Goal: Task Accomplishment & Management: Manage account settings

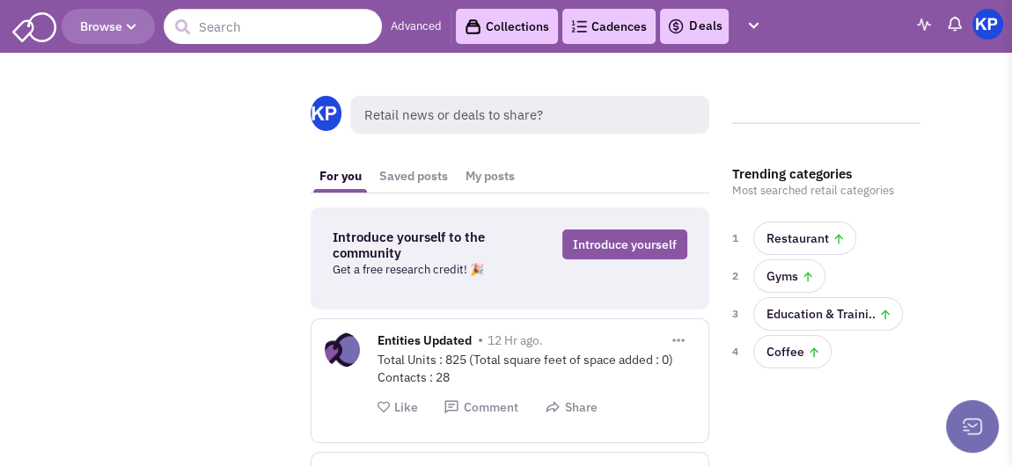
click at [695, 31] on link "Deals" at bounding box center [694, 26] width 55 height 21
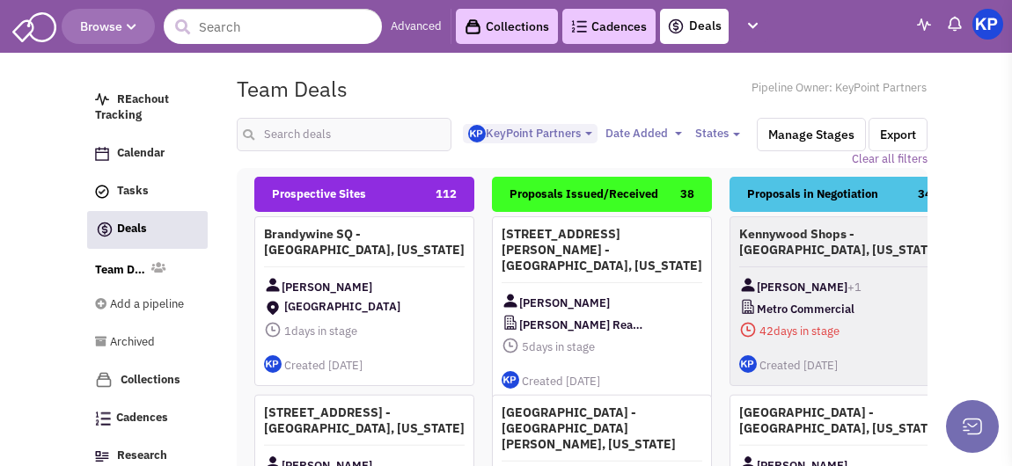
select select "1900"
select select
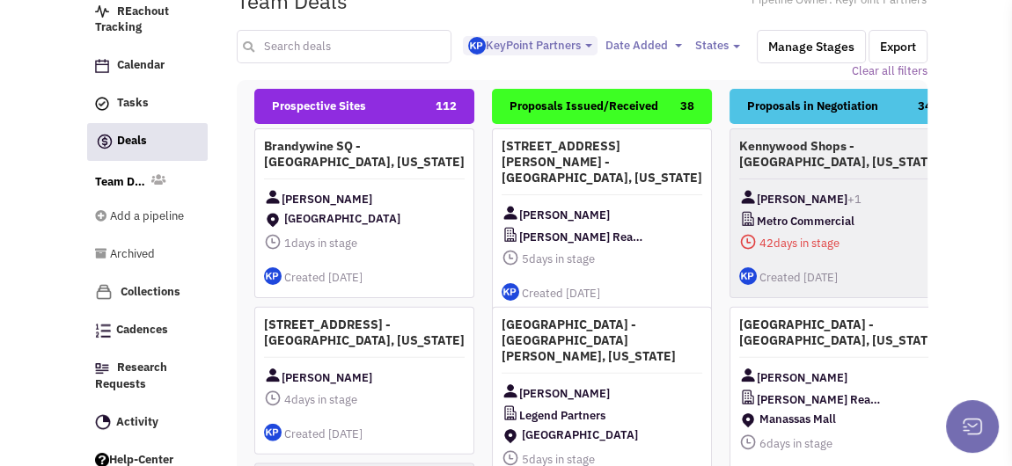
click at [374, 43] on input "text" at bounding box center [344, 46] width 215 height 33
type input "belleview"
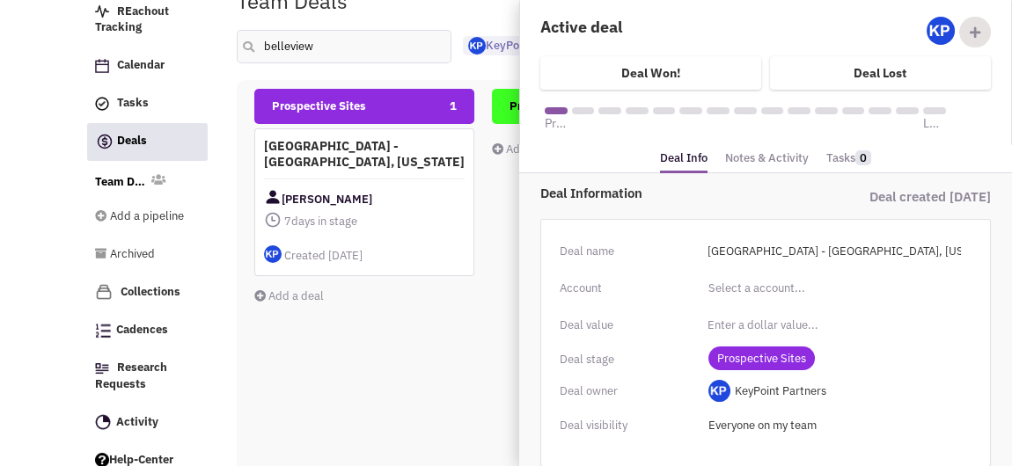
click at [760, 160] on link "Notes & Activity" at bounding box center [767, 159] width 84 height 26
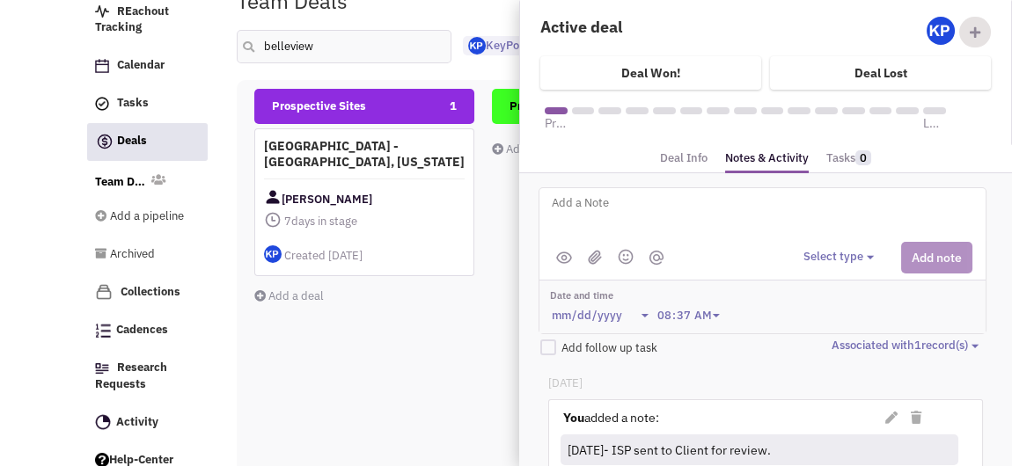
click at [683, 205] on textarea at bounding box center [767, 217] width 435 height 48
type textarea "[DATE]- Proposal issued."
click at [852, 263] on button "Select type" at bounding box center [841, 257] width 76 height 17
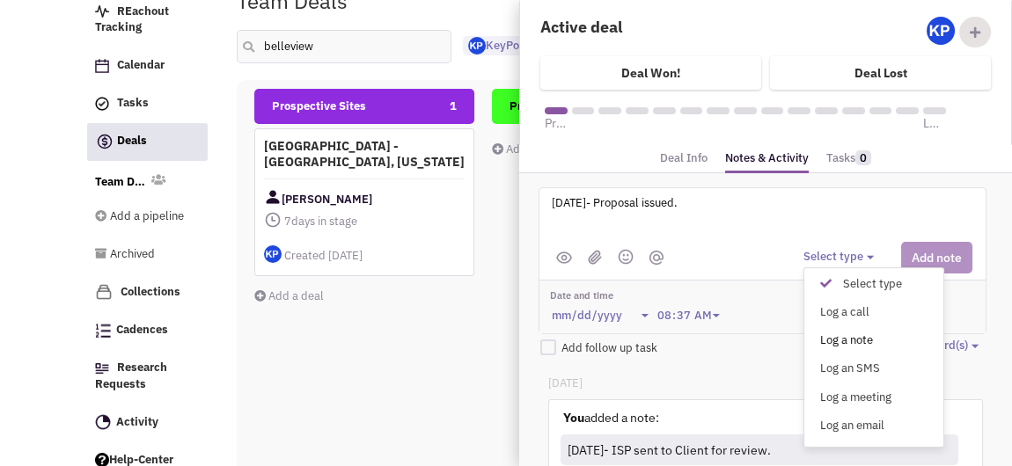
click at [852, 333] on div "Log a note" at bounding box center [829, 341] width 43 height 17
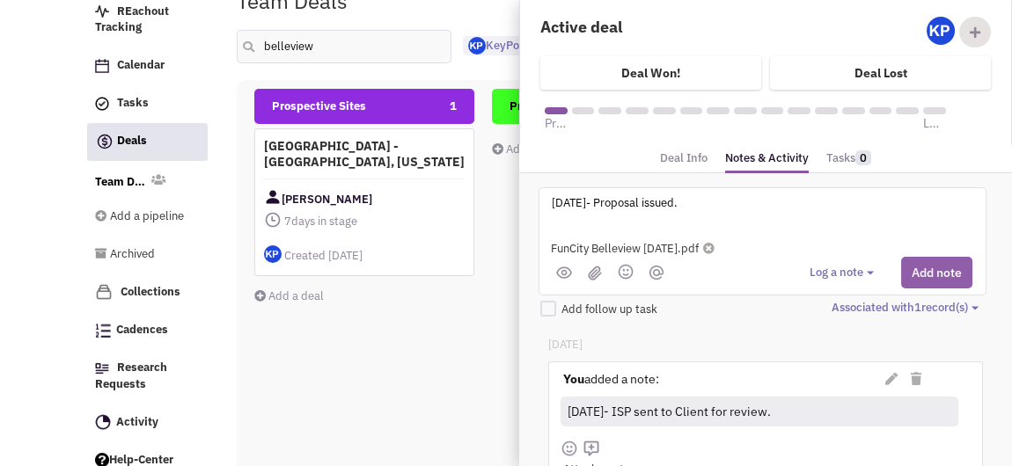
click at [930, 267] on button "Add note" at bounding box center [936, 273] width 71 height 32
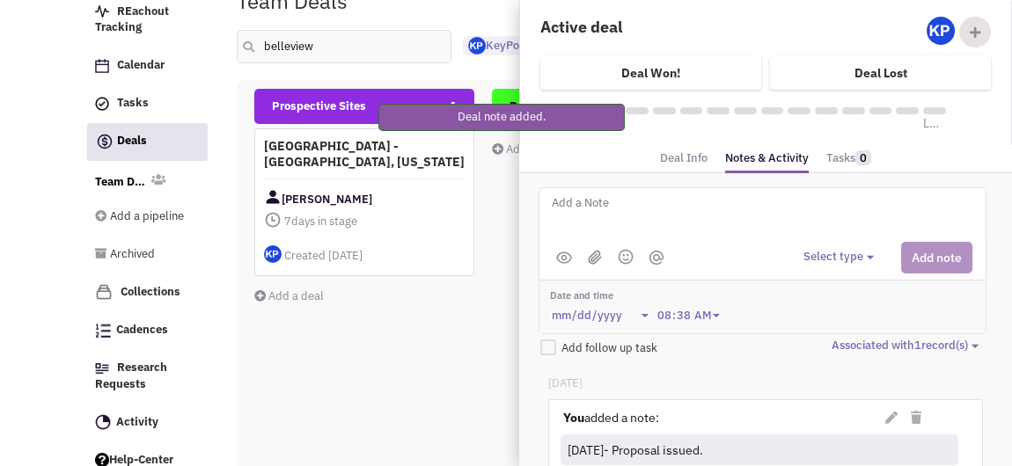
click at [691, 157] on link "Deal Info" at bounding box center [684, 159] width 48 height 26
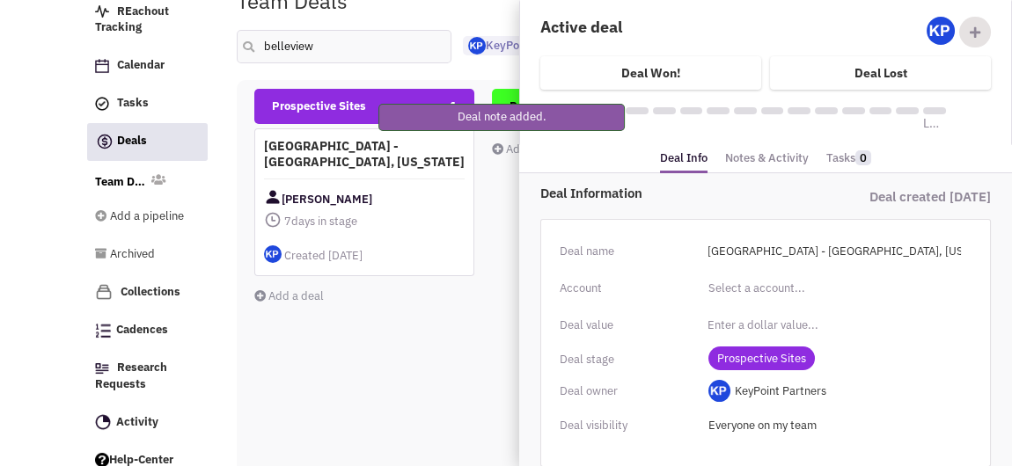
click at [766, 352] on span "Prospective Sites" at bounding box center [761, 359] width 106 height 24
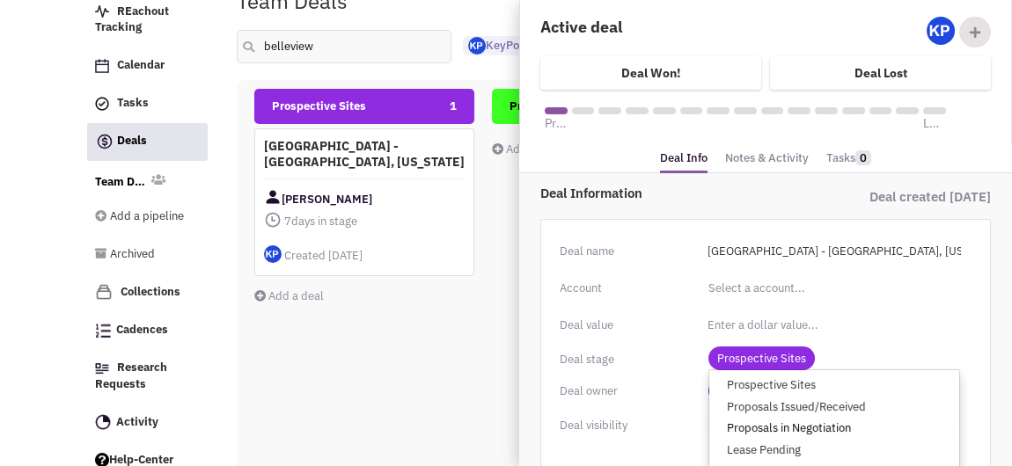
click at [802, 428] on link "Proposals in Negotiation" at bounding box center [834, 429] width 250 height 22
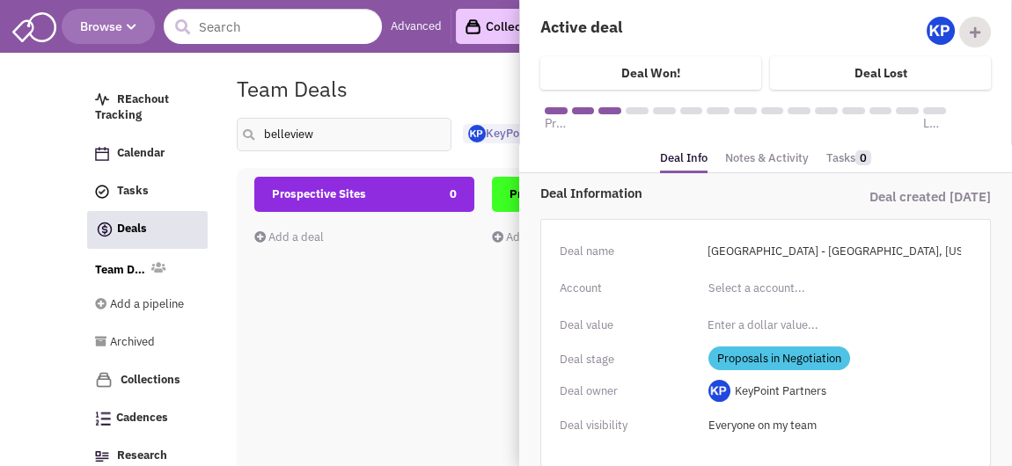
click at [754, 155] on link "Notes & Activity" at bounding box center [767, 159] width 84 height 26
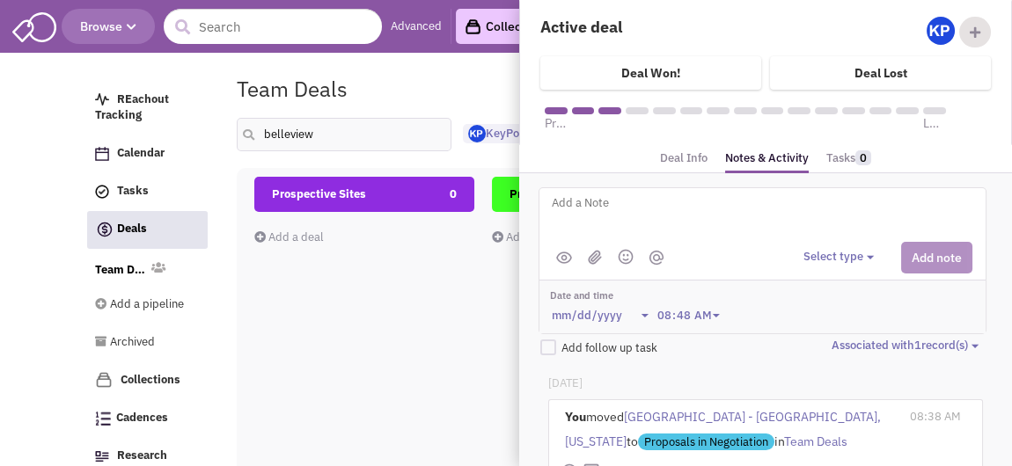
click at [679, 202] on textarea at bounding box center [767, 217] width 435 height 48
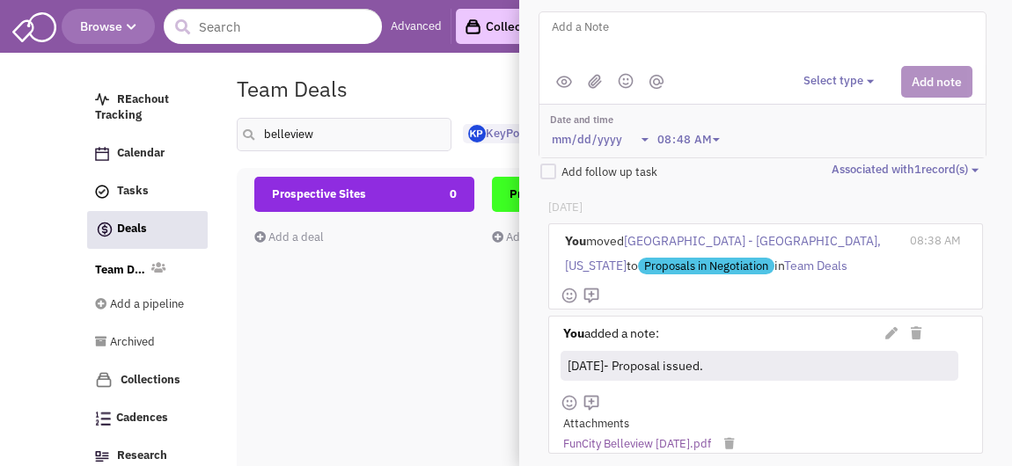
scroll to position [88, 0]
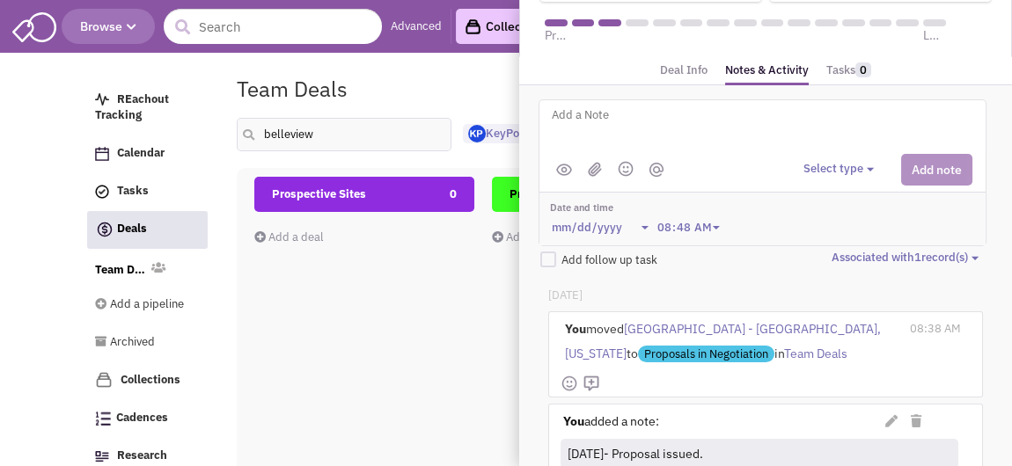
click at [635, 128] on textarea at bounding box center [767, 129] width 435 height 48
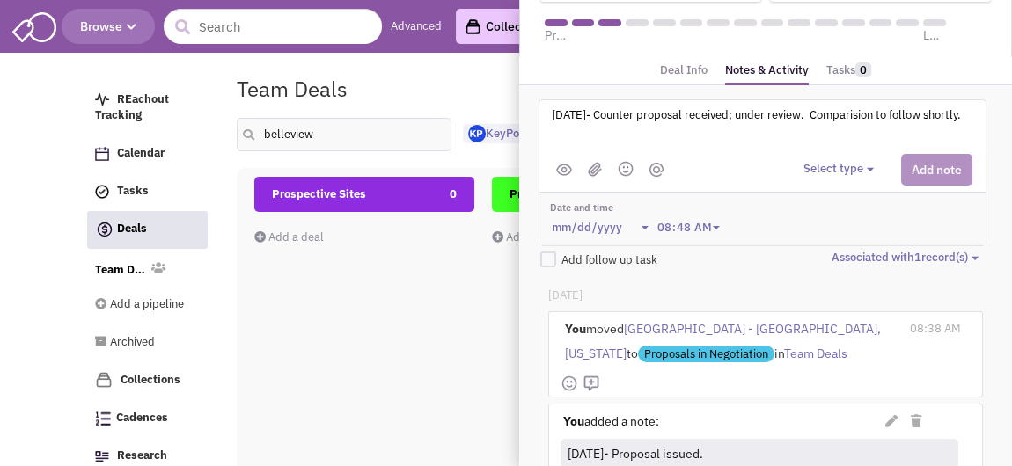
click at [867, 112] on textarea "[DATE]- Counter proposal received; under review. Comparision to follow shortly." at bounding box center [767, 129] width 435 height 48
type textarea "[DATE]- Counter proposal received; under review. Comparison to follow shortly."
click at [853, 167] on button "Select type" at bounding box center [841, 169] width 76 height 17
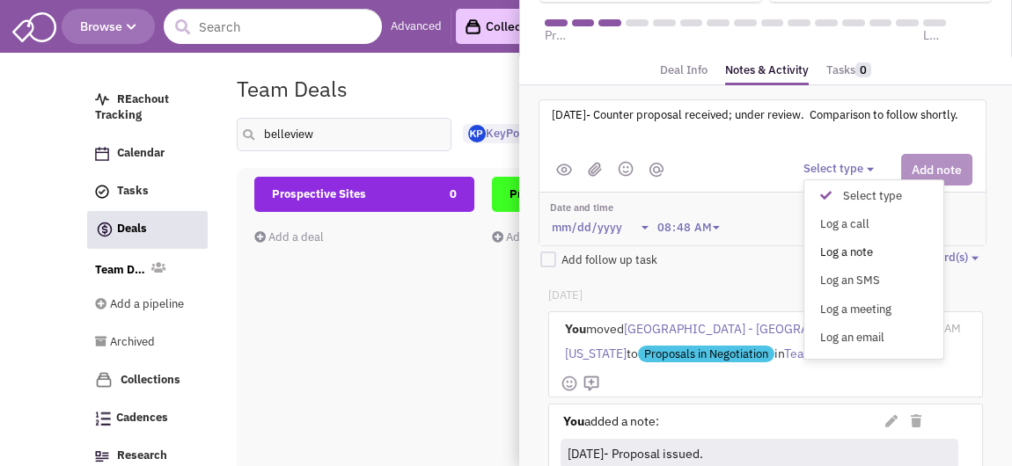
click at [852, 251] on div "Log a note" at bounding box center [829, 253] width 43 height 17
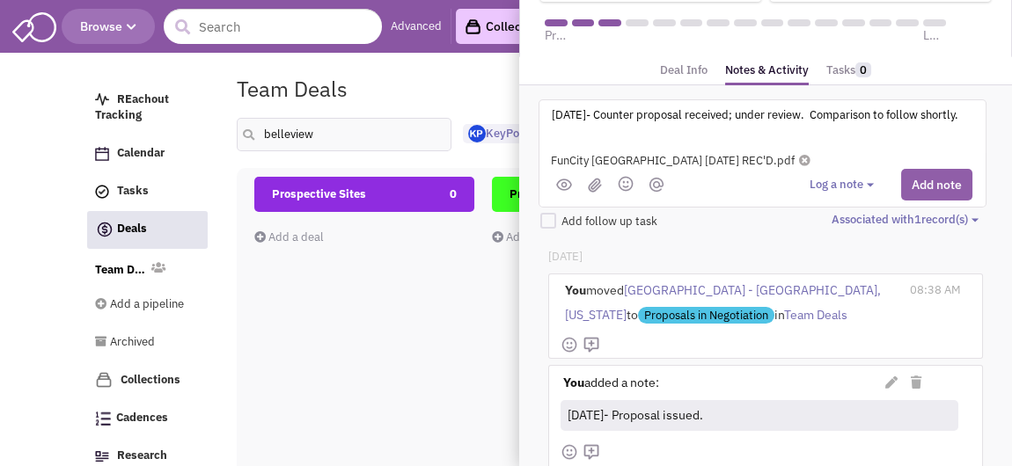
click at [926, 188] on button "Add note" at bounding box center [936, 185] width 71 height 32
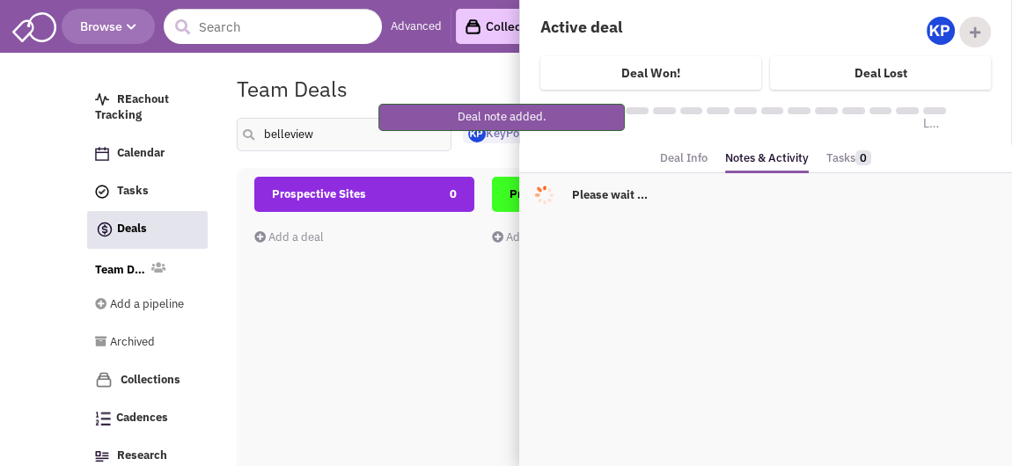
scroll to position [0, 0]
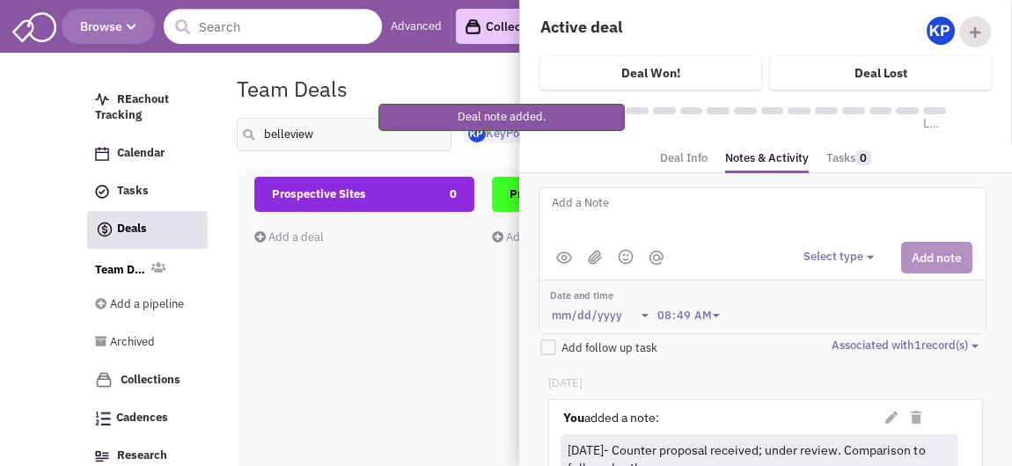
click at [717, 216] on textarea at bounding box center [767, 217] width 435 height 48
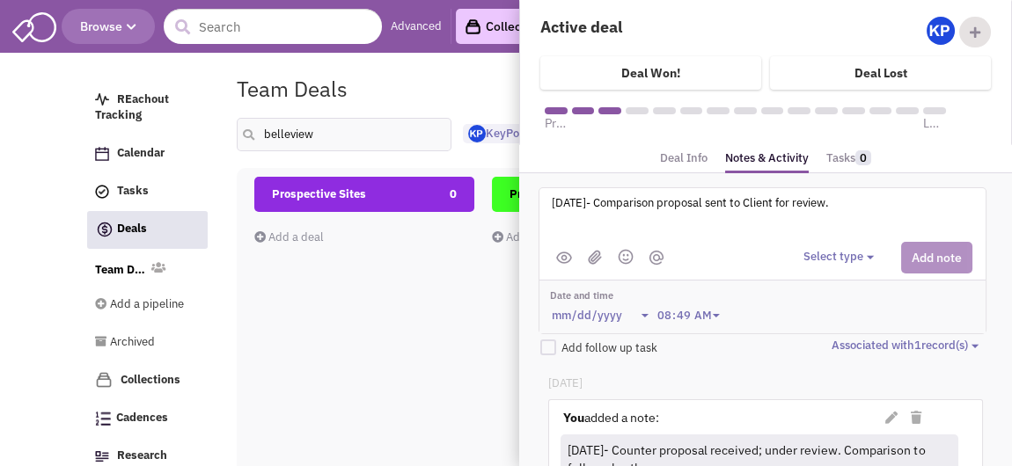
type textarea "[DATE]- Comparison proposal sent to Client for review."
click at [821, 254] on button "Select type" at bounding box center [841, 257] width 76 height 17
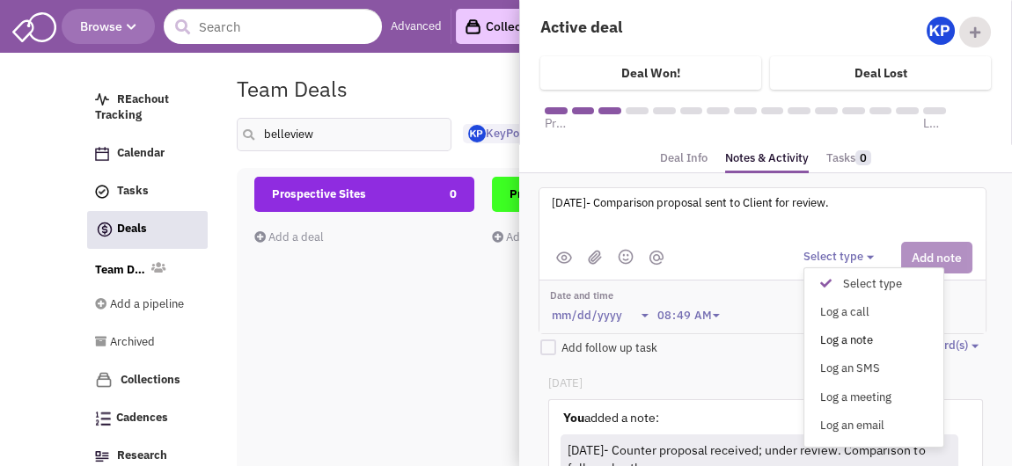
click at [852, 338] on div "Log a note" at bounding box center [829, 341] width 43 height 17
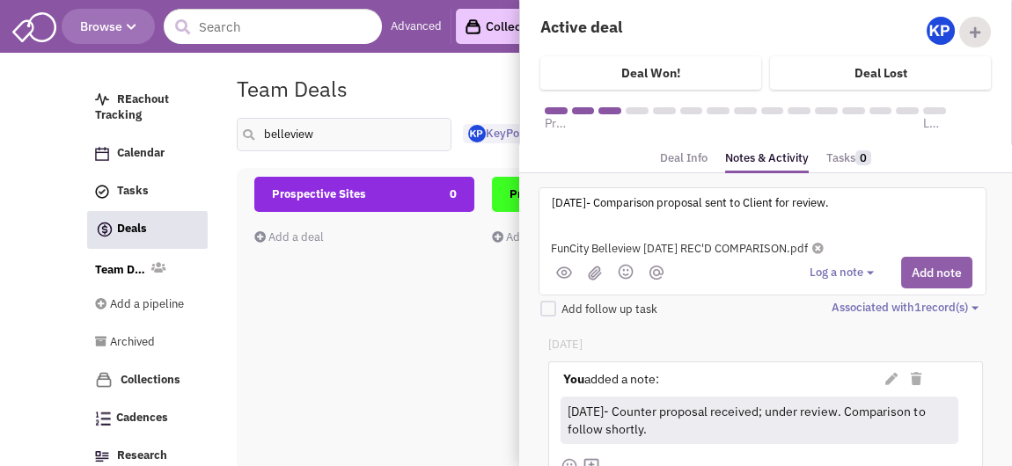
click at [920, 271] on button "Add note" at bounding box center [936, 273] width 71 height 32
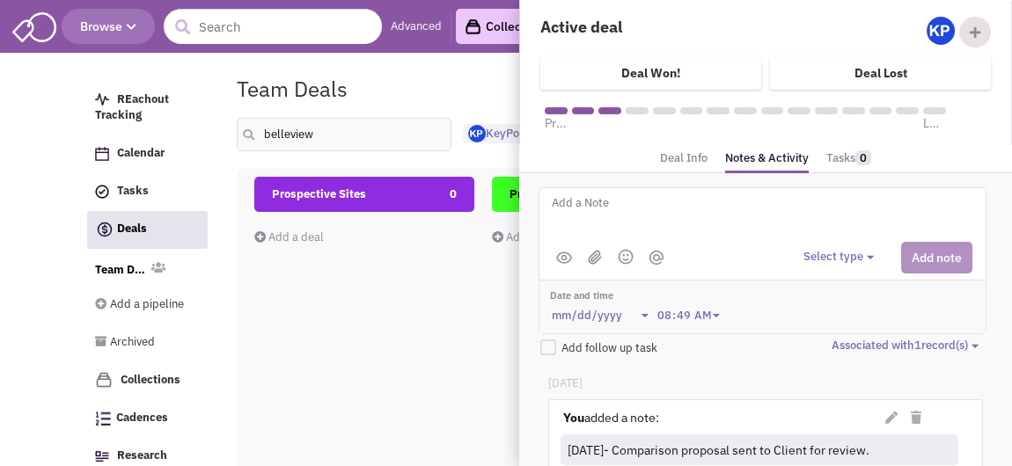
click at [463, 69] on div "Team Deals Pipeline Owner: KeyPoint Partners" at bounding box center [581, 89] width 713 height 40
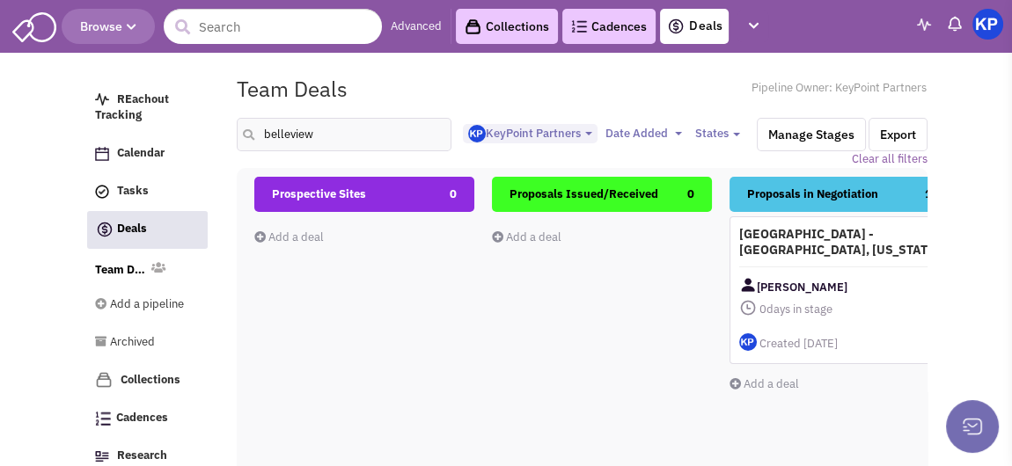
click at [986, 29] on img at bounding box center [987, 24] width 31 height 31
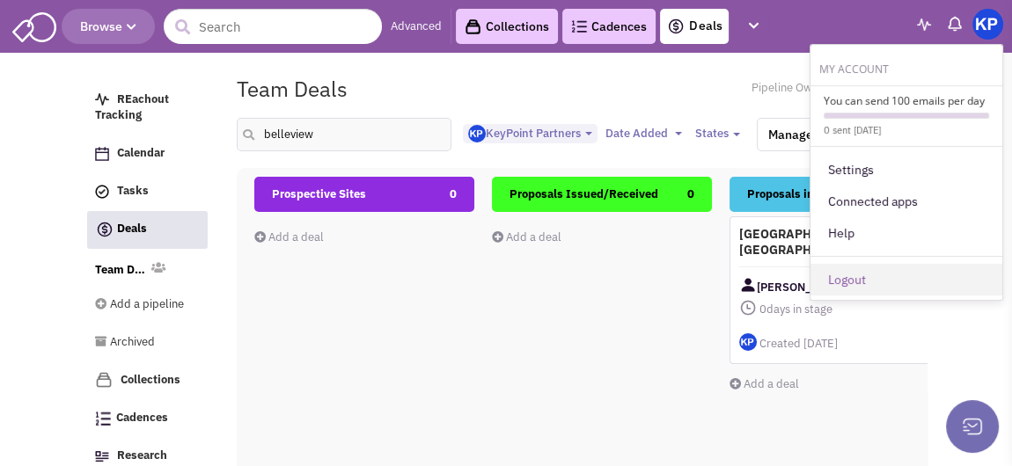
click at [882, 279] on link "Logout" at bounding box center [906, 280] width 192 height 32
